Goal: Obtain resource: Download file/media

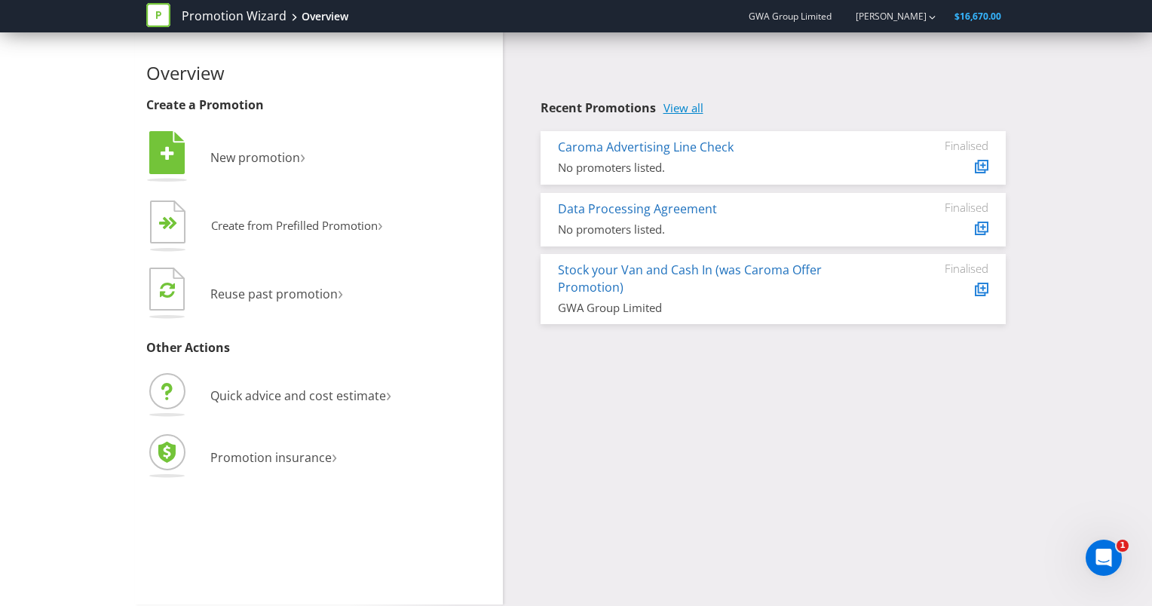
click at [694, 106] on link "View all" at bounding box center [684, 108] width 40 height 13
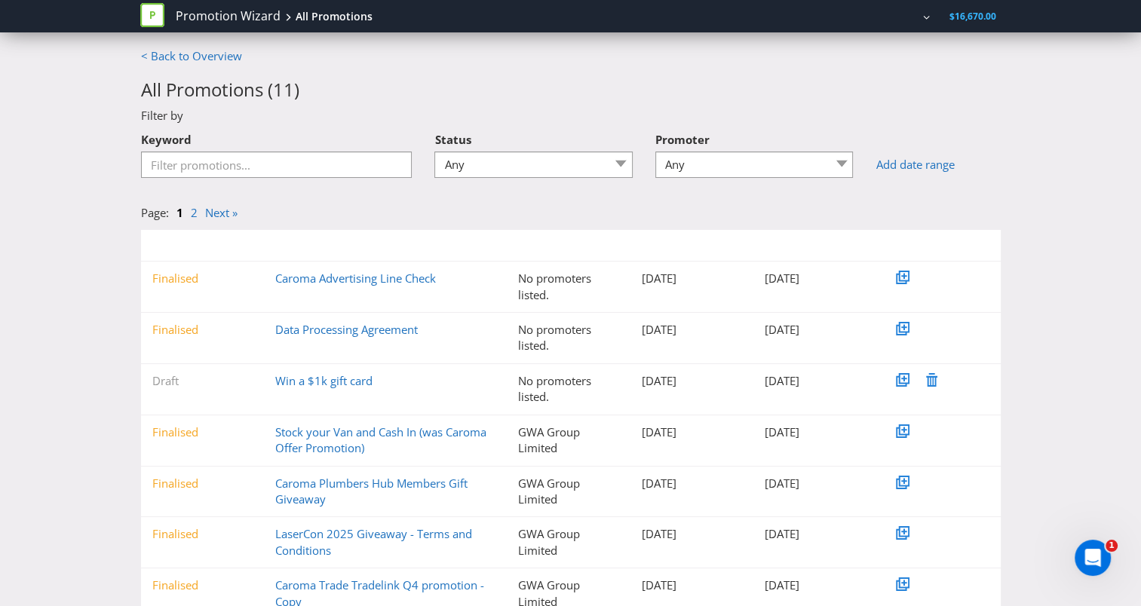
scroll to position [75, 0]
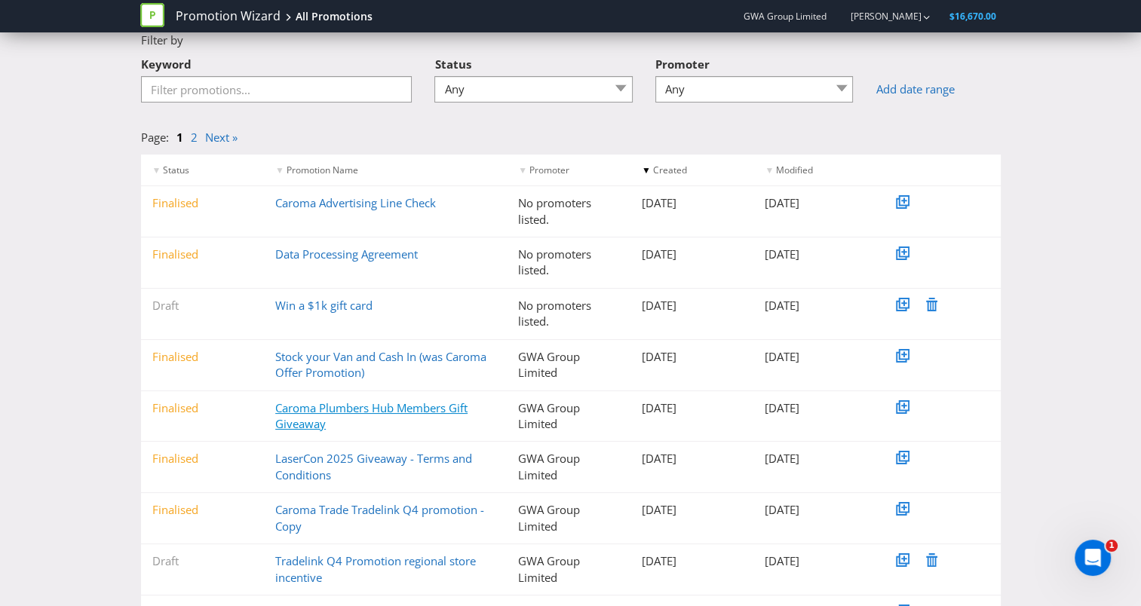
click at [305, 406] on link "Caroma Plumbers Hub Members Gift Giveaway" at bounding box center [371, 415] width 192 height 31
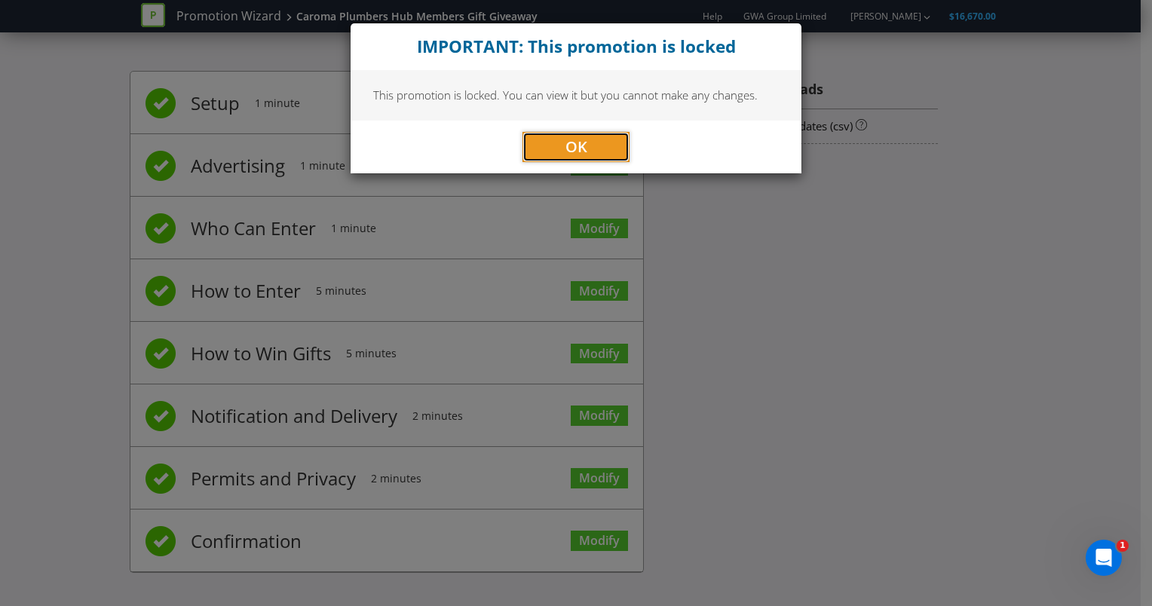
click at [587, 145] on button "OK" at bounding box center [576, 147] width 107 height 30
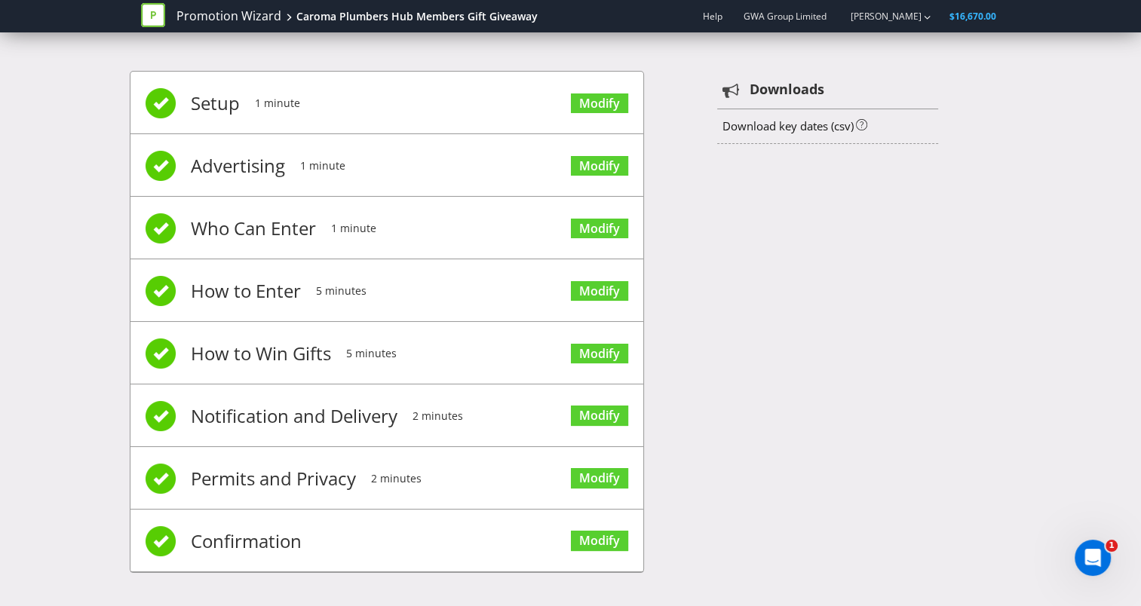
click at [18, 238] on div "Setup 1 minute Modify Advertising 1 minute Modify Who Can Enter 1 minute Modify…" at bounding box center [570, 329] width 1141 height 563
click at [762, 127] on link "Download key dates (csv)" at bounding box center [787, 125] width 131 height 15
click at [721, 213] on div "Setup 1 minute Modify Advertising 1 minute Modify Who Can Enter 1 minute Modify…" at bounding box center [571, 329] width 882 height 563
click at [614, 536] on link "Modify" at bounding box center [599, 541] width 57 height 20
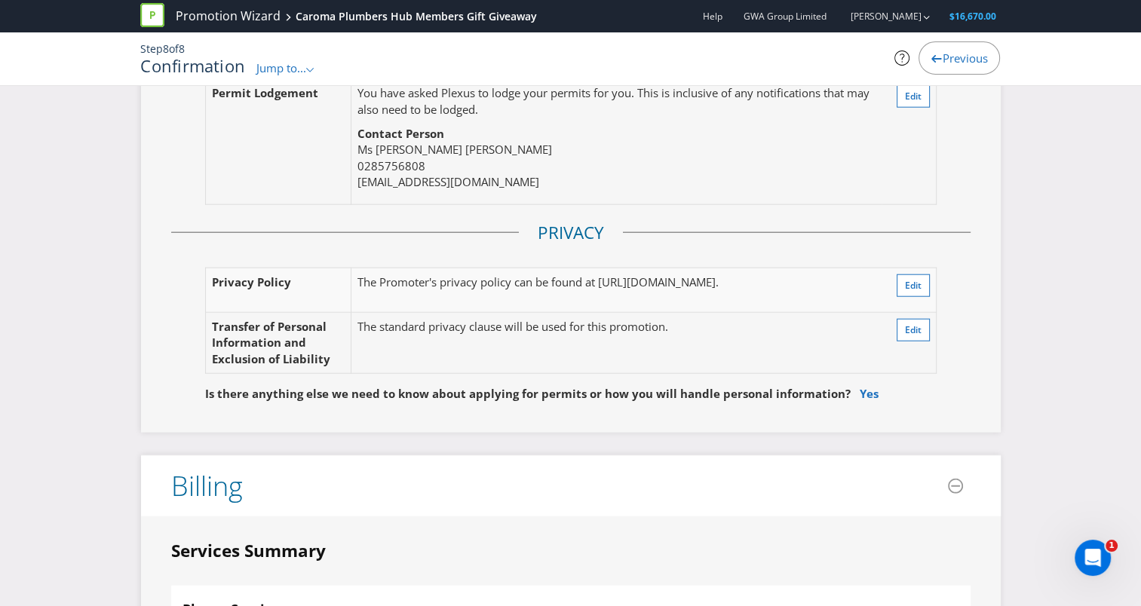
scroll to position [3243, 0]
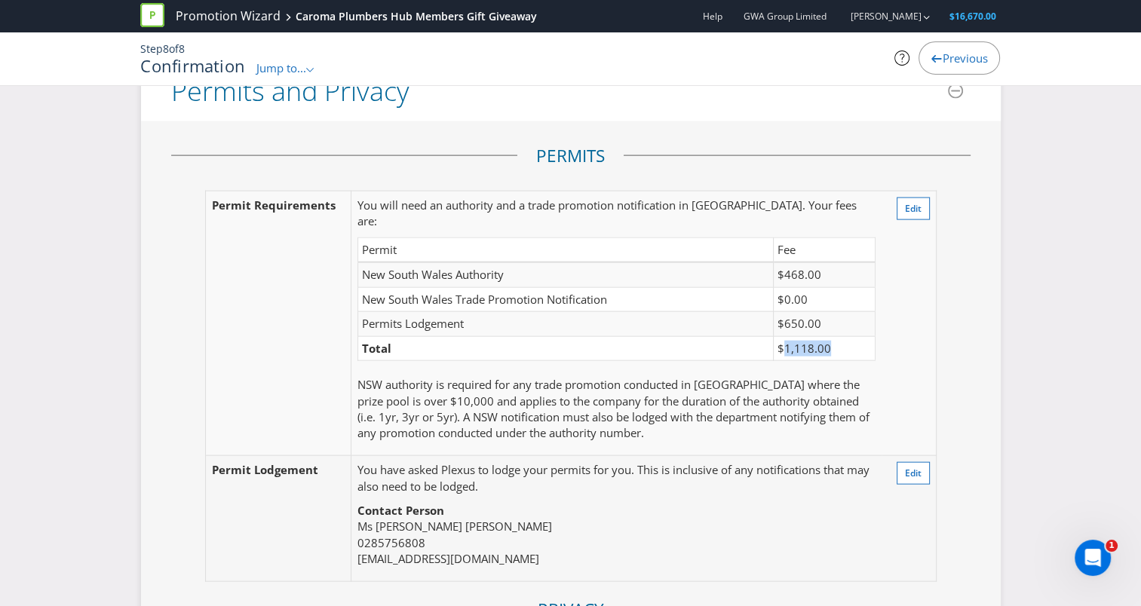
drag, startPoint x: 839, startPoint y: 322, endPoint x: 788, endPoint y: 322, distance: 50.5
click at [788, 336] on td "$1,118.00" at bounding box center [824, 348] width 101 height 24
copy td "1,118.00"
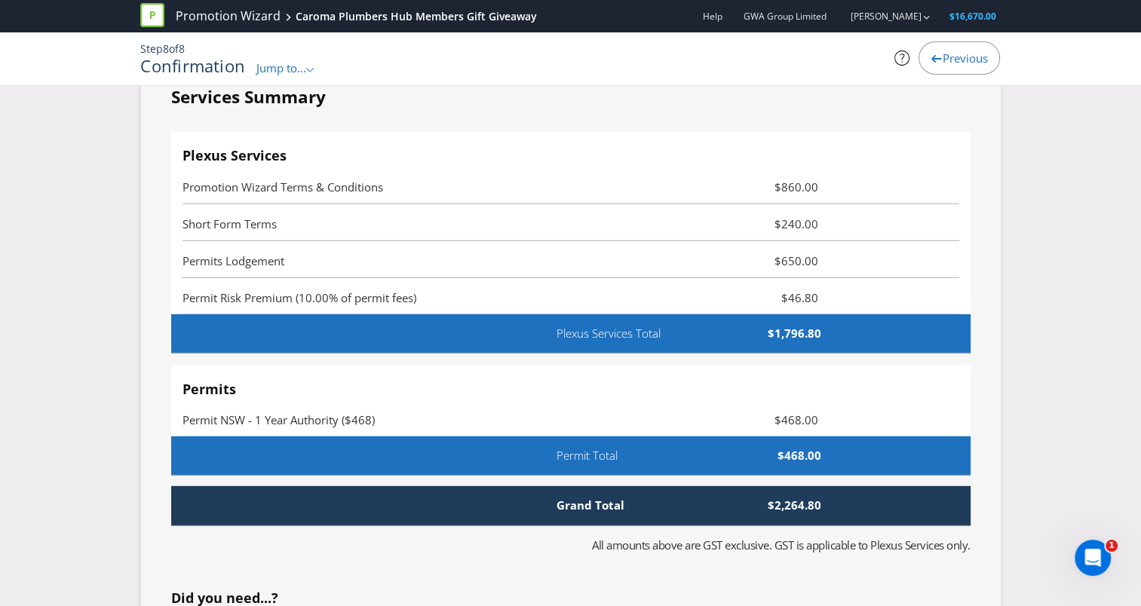
scroll to position [4072, 0]
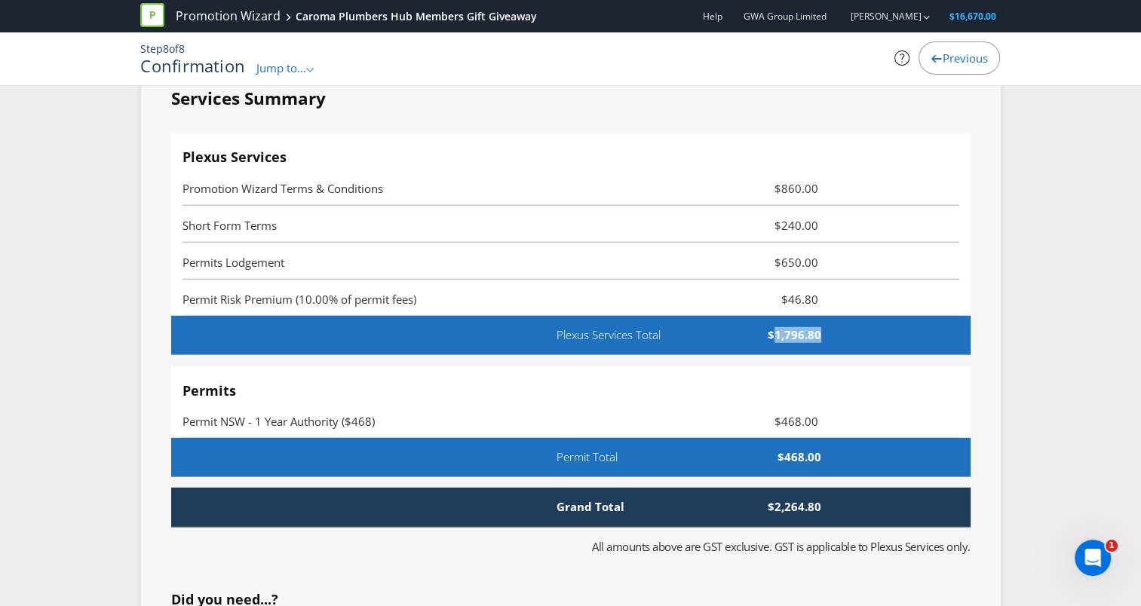
drag, startPoint x: 823, startPoint y: 305, endPoint x: 777, endPoint y: 310, distance: 46.3
click at [777, 327] on span "$1,796.80" at bounding box center [775, 335] width 115 height 16
copy span "1,796.80"
